Goal: Task Accomplishment & Management: Use online tool/utility

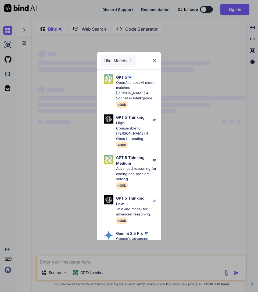
type textarea "x"
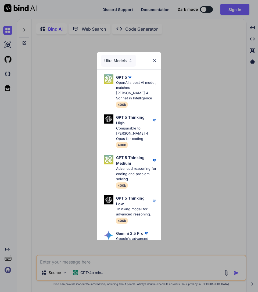
click at [225, 24] on div "Ultra Models GPT 5 OpenAI's best AI model, matches [PERSON_NAME] 4 Sonnet in In…" at bounding box center [129, 146] width 258 height 292
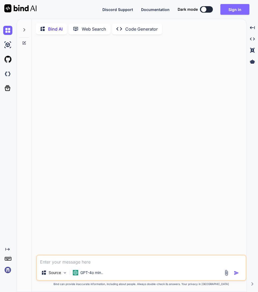
click at [243, 10] on button "Sign in" at bounding box center [235, 9] width 29 height 11
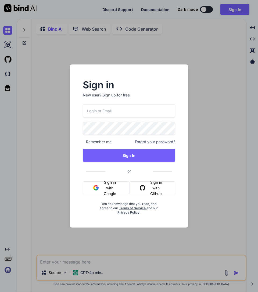
click at [108, 109] on input "email" at bounding box center [129, 110] width 93 height 13
paste input "[EMAIL_ADDRESS][DOMAIN_NAME]"
type input "[EMAIL_ADDRESS][DOMAIN_NAME]"
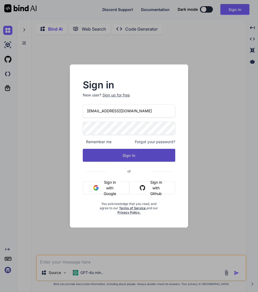
click at [114, 161] on button "Sign In" at bounding box center [129, 155] width 93 height 13
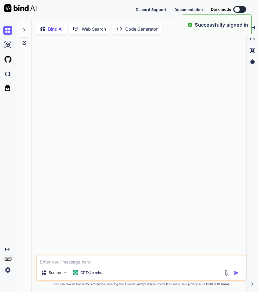
click at [10, 276] on div "Created with Pixso." at bounding box center [8, 156] width 17 height 274
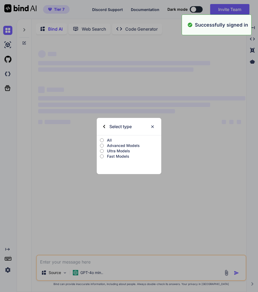
click at [10, 273] on div "Created with Pixso. Bind AI Web Search Created with Pixso. Code Generator ‌ ‌ ‌…" at bounding box center [129, 156] width 258 height 274
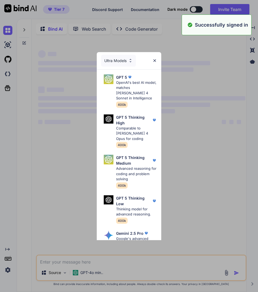
click at [9, 271] on div "Ultra Models GPT 5 OpenAI's best AI model, matches [PERSON_NAME] 4 Sonnet in In…" at bounding box center [129, 146] width 258 height 292
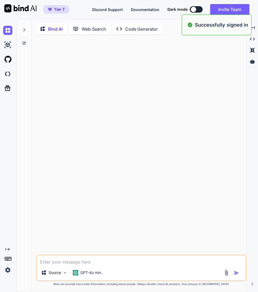
click at [9, 270] on img at bounding box center [7, 270] width 9 height 9
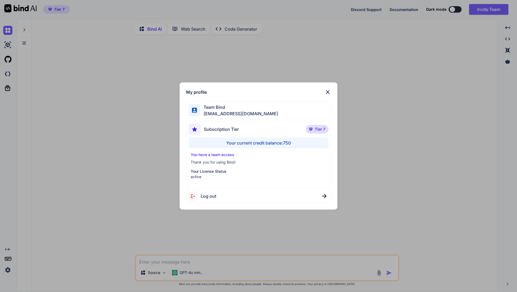
click at [258, 90] on img at bounding box center [327, 92] width 6 height 6
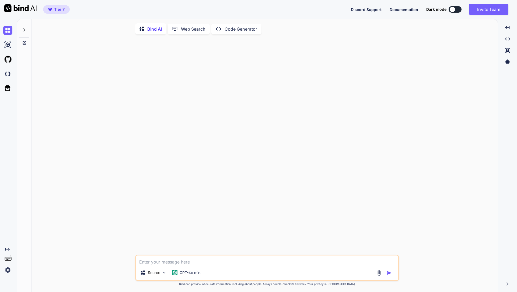
click at [9, 269] on img at bounding box center [7, 270] width 9 height 9
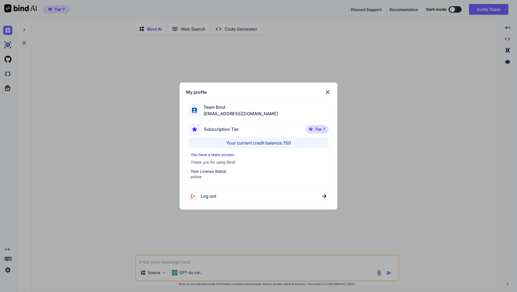
click at [111, 166] on div "My profile Team Bind [EMAIL_ADDRESS][DOMAIN_NAME] Subscription Tier Tier 7 Your…" at bounding box center [258, 146] width 517 height 292
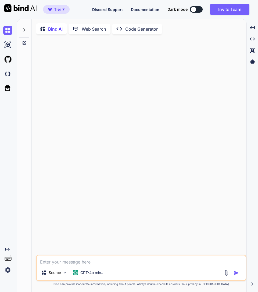
click at [6, 271] on img at bounding box center [7, 270] width 9 height 9
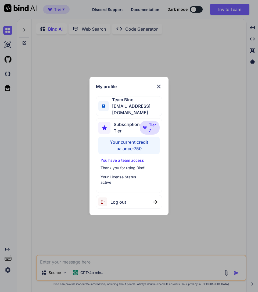
click at [41, 165] on div "My profile Team Bind [EMAIL_ADDRESS][DOMAIN_NAME] Subscription Tier Tier 7 Your…" at bounding box center [129, 146] width 258 height 292
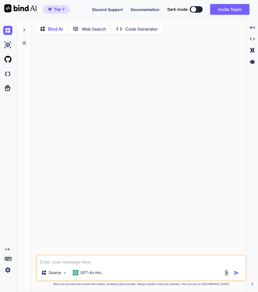
click at [71, 149] on div at bounding box center [142, 147] width 210 height 216
